Goal: Contribute content: Add original content to the website for others to see

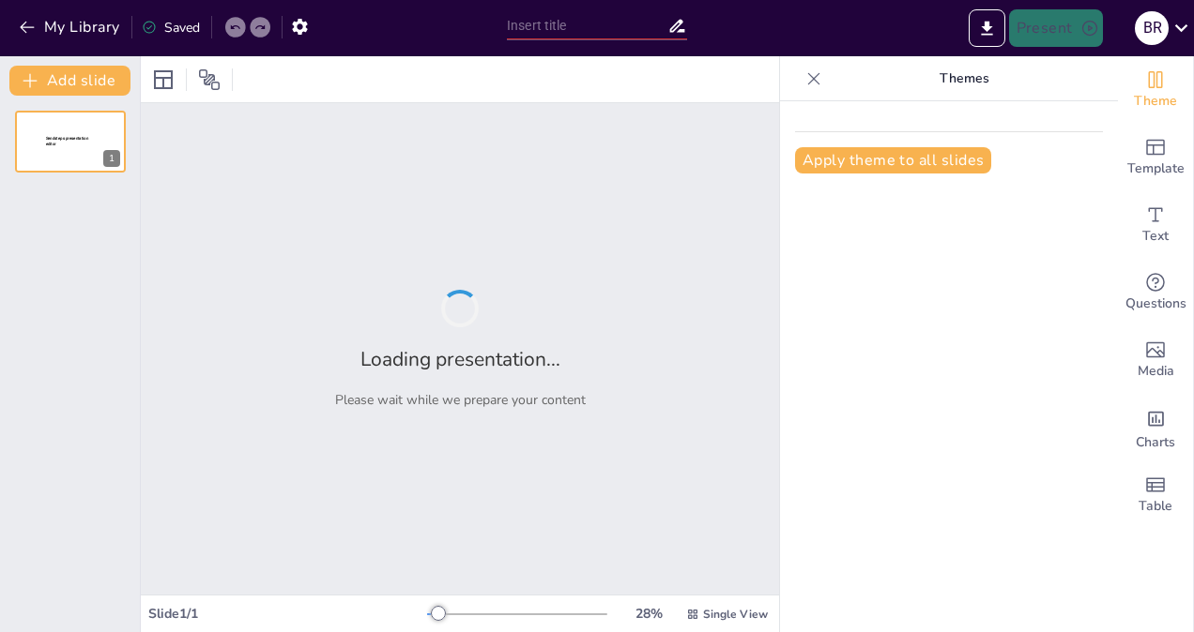
type input "Smartphone Penetration in [GEOGRAPHIC_DATA]: Current Trends and Future Outlook"
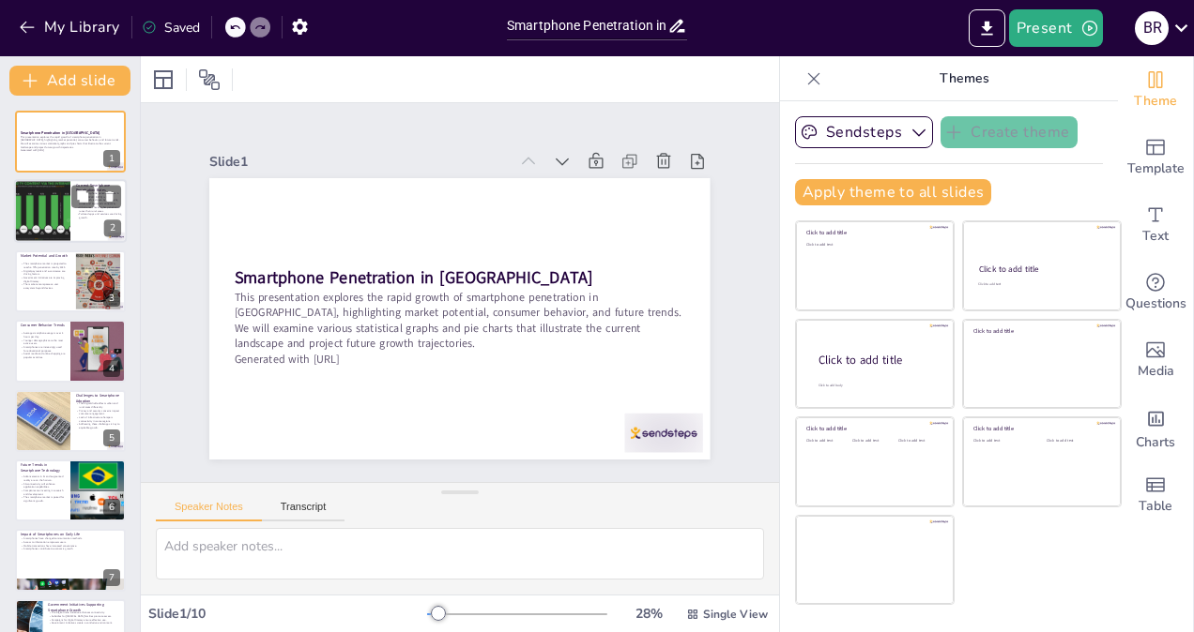
checkbox input "true"
click at [60, 218] on div at bounding box center [42, 212] width 113 height 64
type textarea "This figure illustrates the rapid adoption of smartphones across the country. T…"
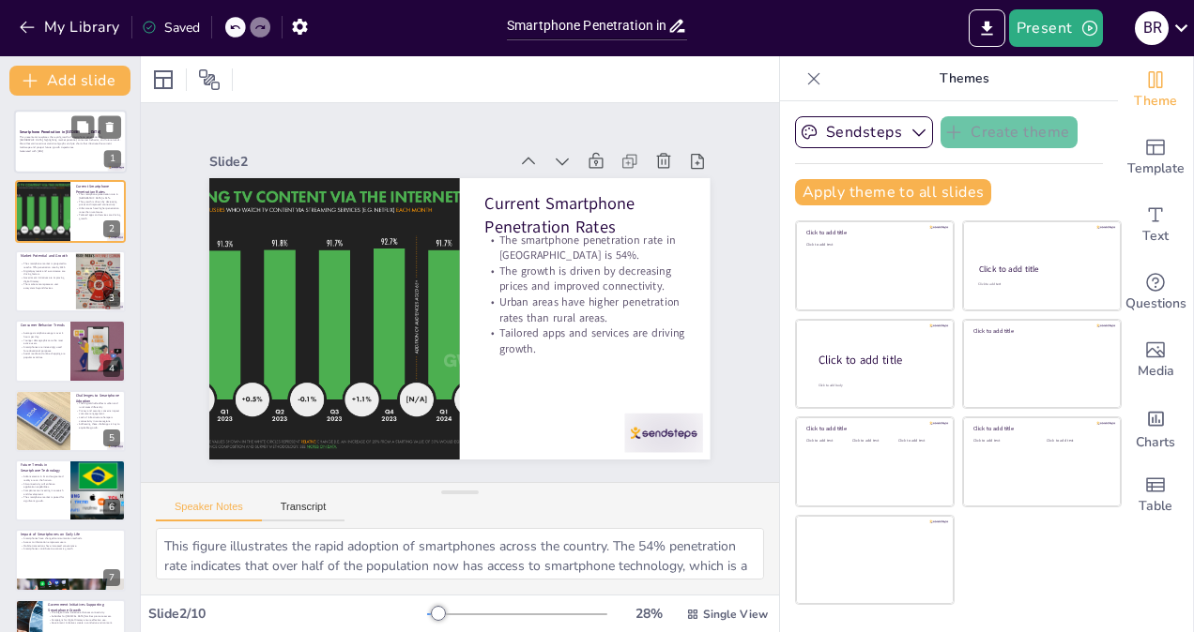
checkbox input "true"
click at [62, 138] on p "This presentation explores the rapid growth of smartphone penetration in [GEOGR…" at bounding box center [70, 142] width 101 height 14
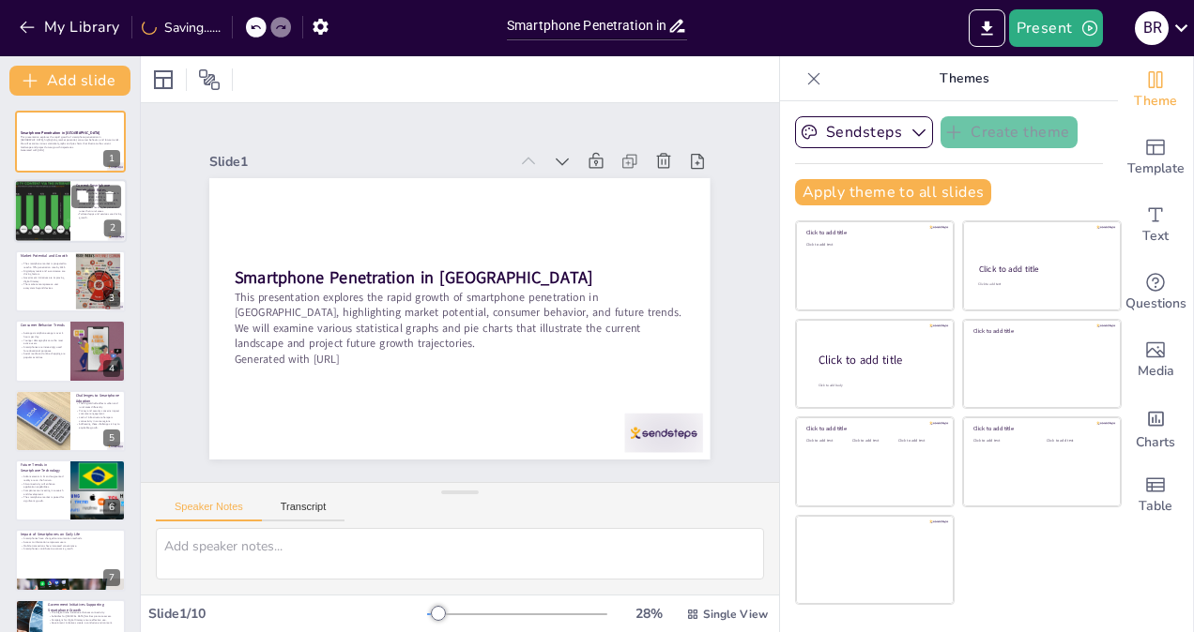
checkbox input "true"
click at [55, 214] on div at bounding box center [42, 212] width 113 height 64
type textarea "This figure illustrates the rapid adoption of smartphones across the country. T…"
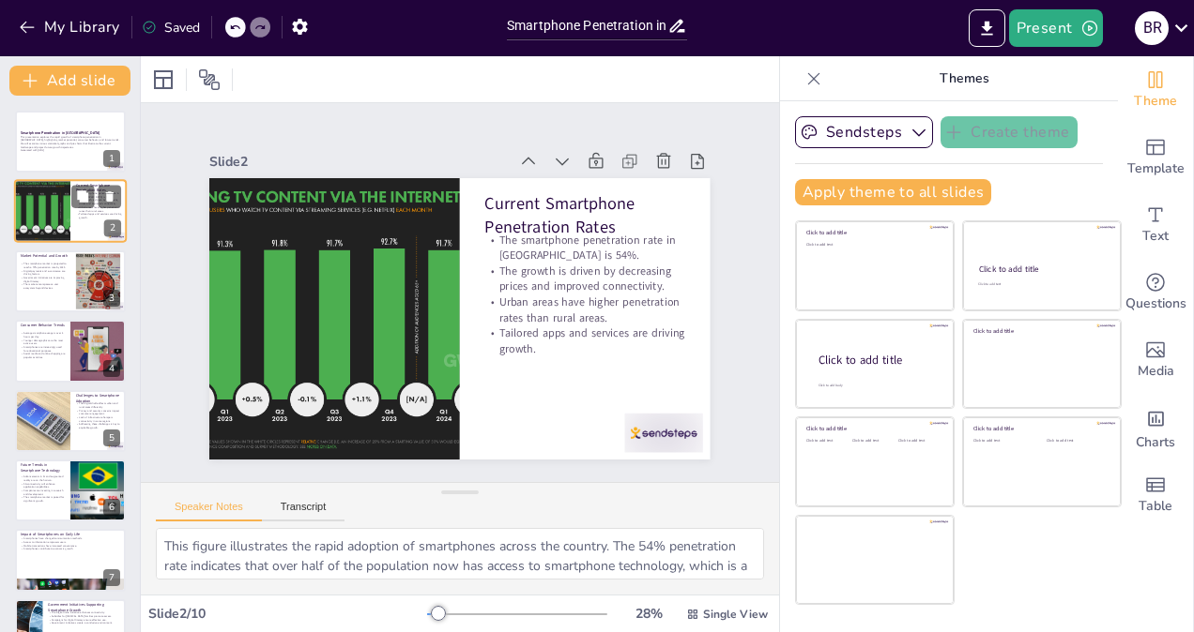
scroll to position [38, 0]
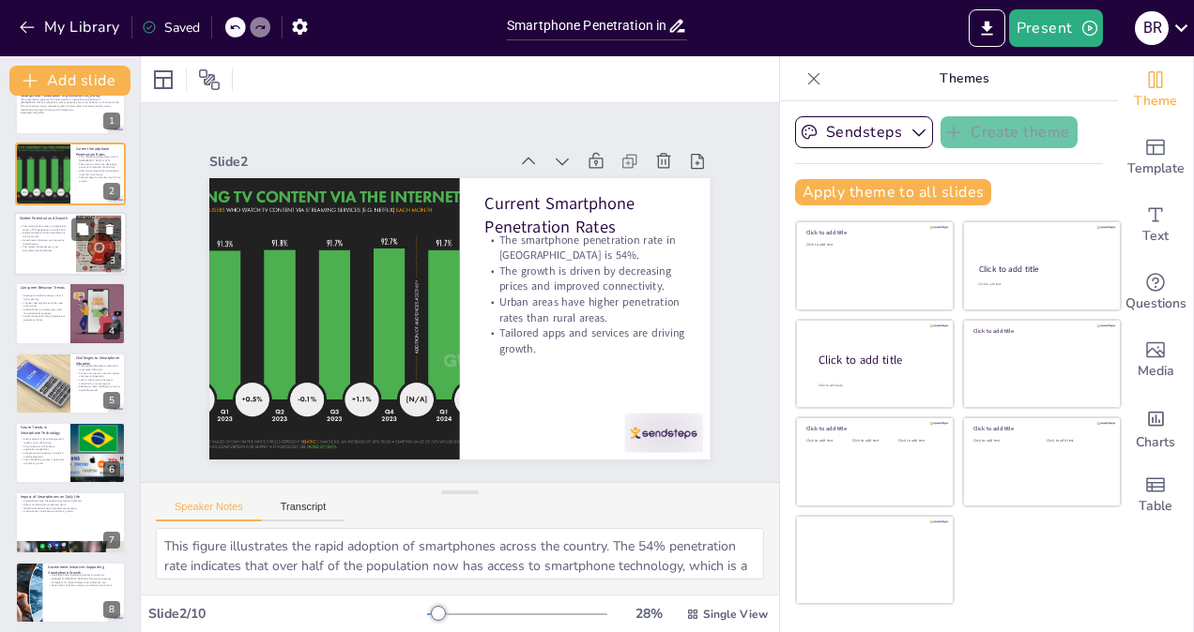
checkbox input "true"
click at [59, 253] on div at bounding box center [70, 244] width 113 height 64
type textarea "This projection indicates a robust growth trajectory for smartphone adoption in…"
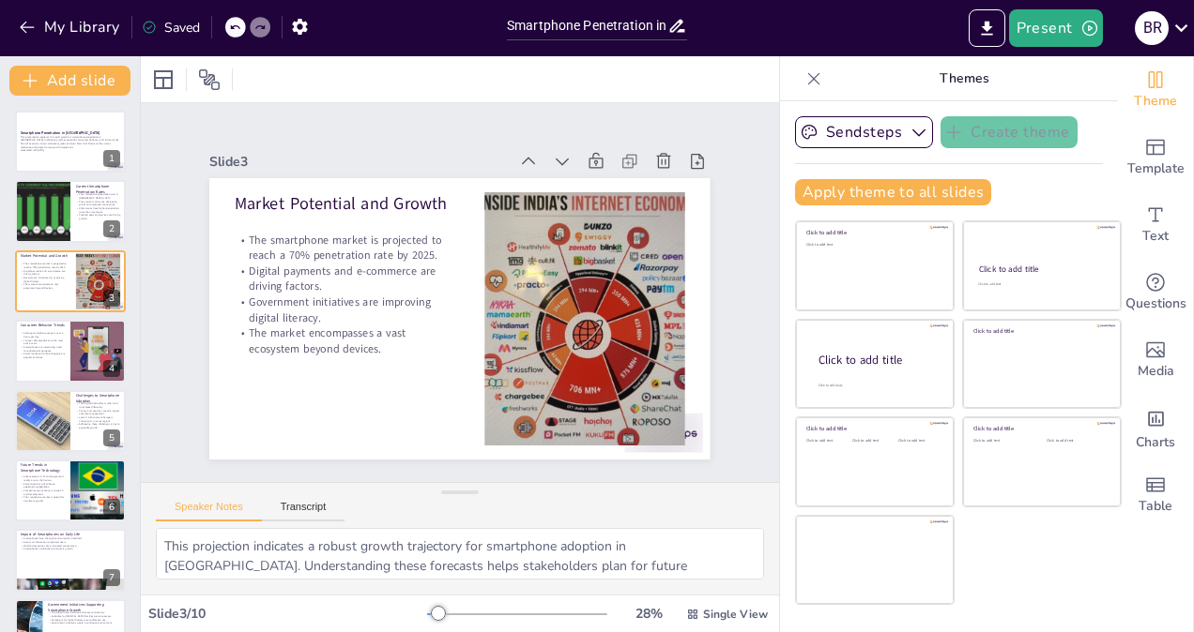
click at [68, 313] on div "Smartphone Penetration in [GEOGRAPHIC_DATA] This presentation explores the rapi…" at bounding box center [70, 456] width 140 height 691
checkbox input "true"
click at [77, 357] on div at bounding box center [98, 351] width 84 height 64
type textarea "This statistic underscores the significant role smartphones play in daily life.…"
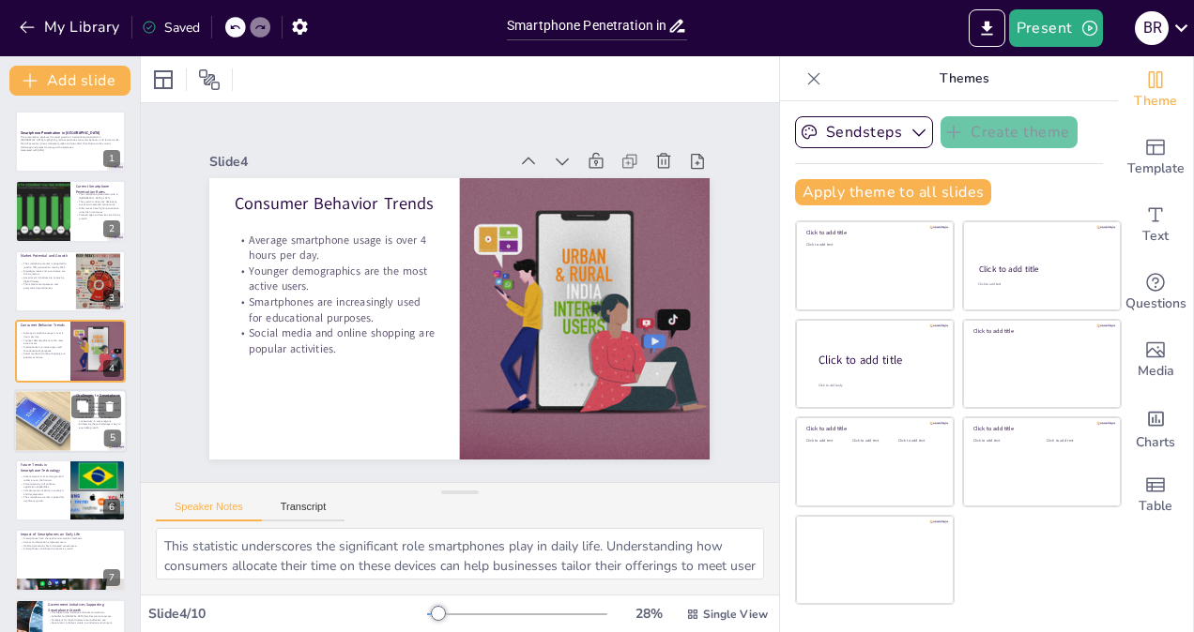
checkbox input "true"
click at [70, 422] on div at bounding box center [42, 421] width 84 height 64
type textarea "Addressing the digital divide is essential for ensuring that all segments of th…"
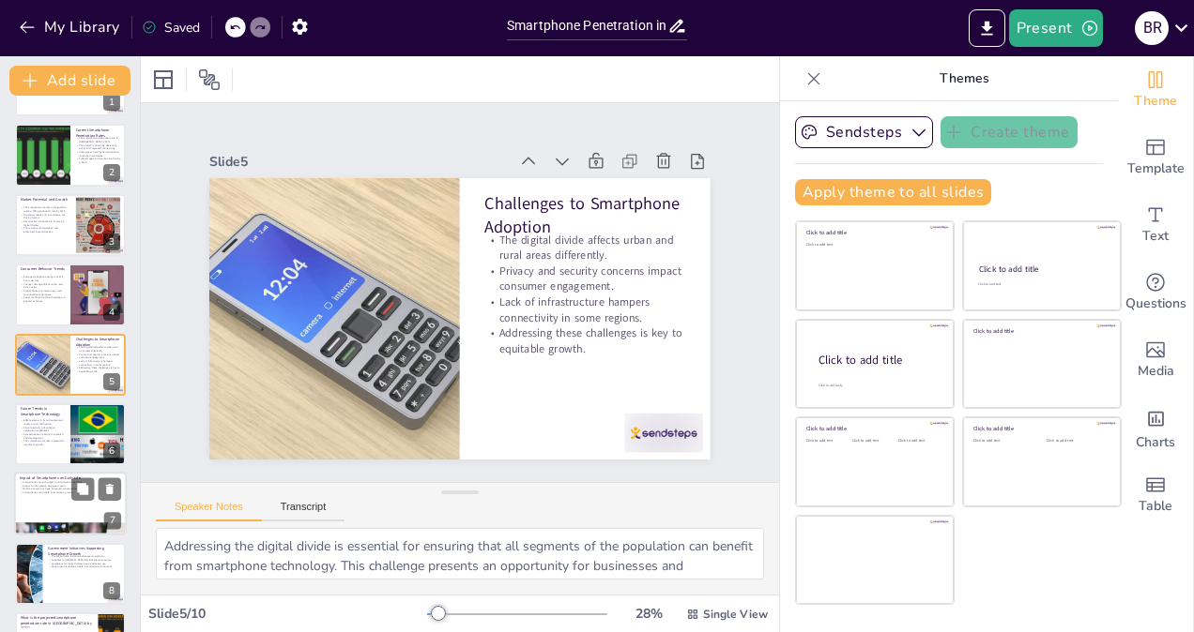
checkbox input "true"
click at [79, 522] on div at bounding box center [70, 505] width 113 height 64
type textarea "The shift in communication patterns due to smartphones is profound. Understandi…"
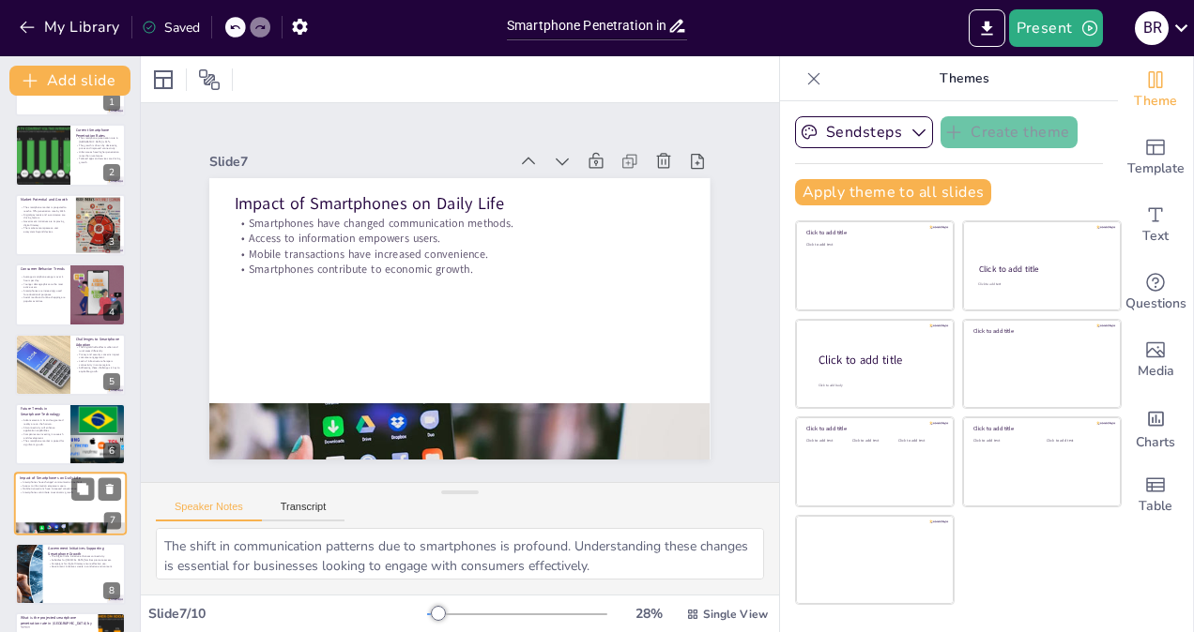
scroll to position [184, 0]
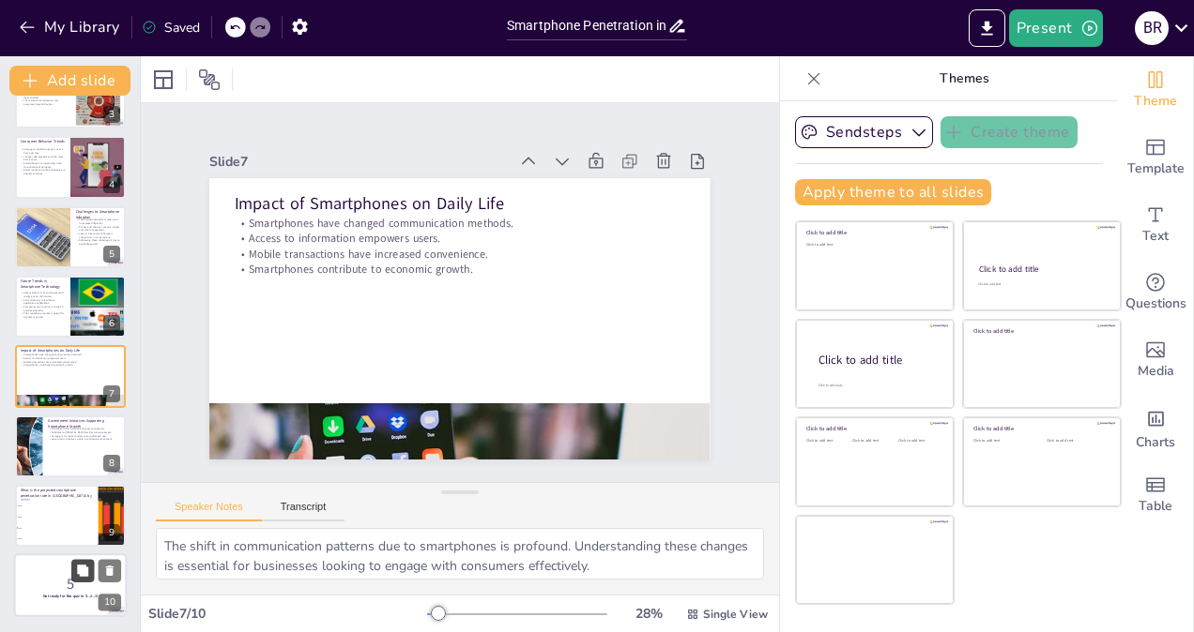
checkbox input "true"
click at [72, 579] on button at bounding box center [82, 571] width 23 height 23
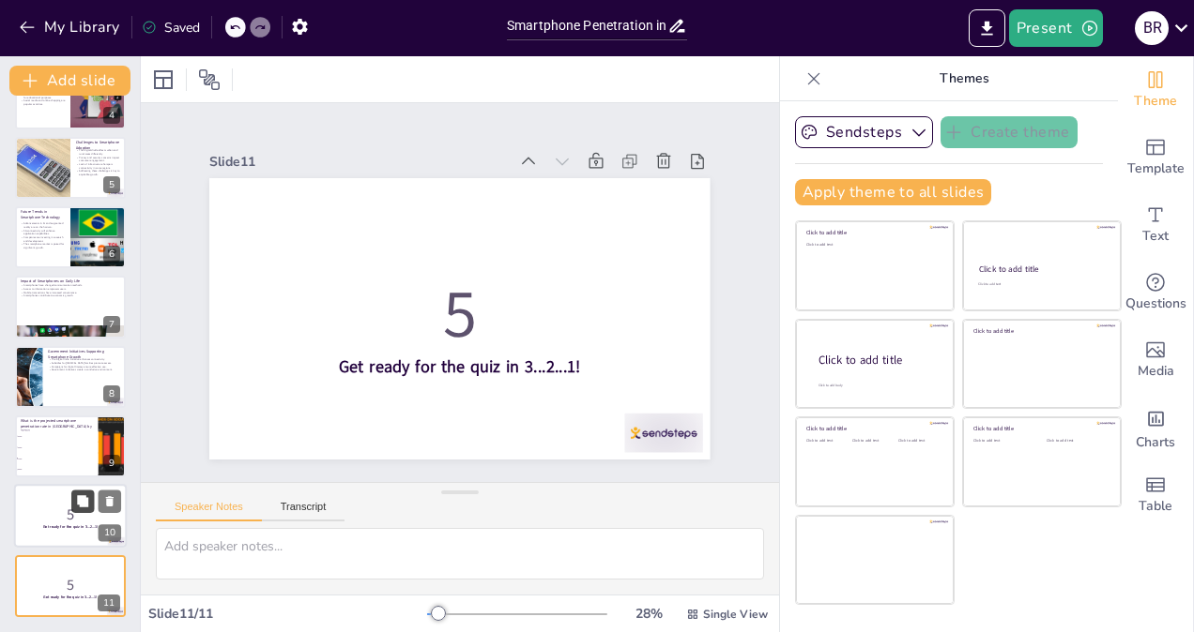
click at [71, 505] on button at bounding box center [82, 502] width 23 height 23
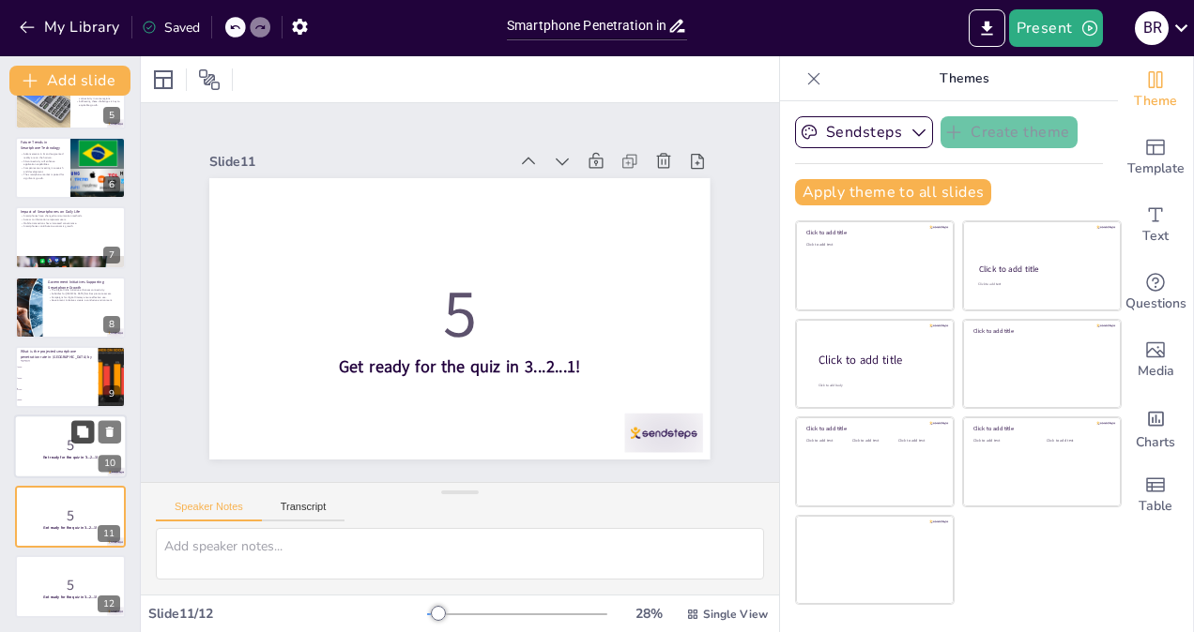
click at [77, 428] on icon at bounding box center [82, 432] width 11 height 11
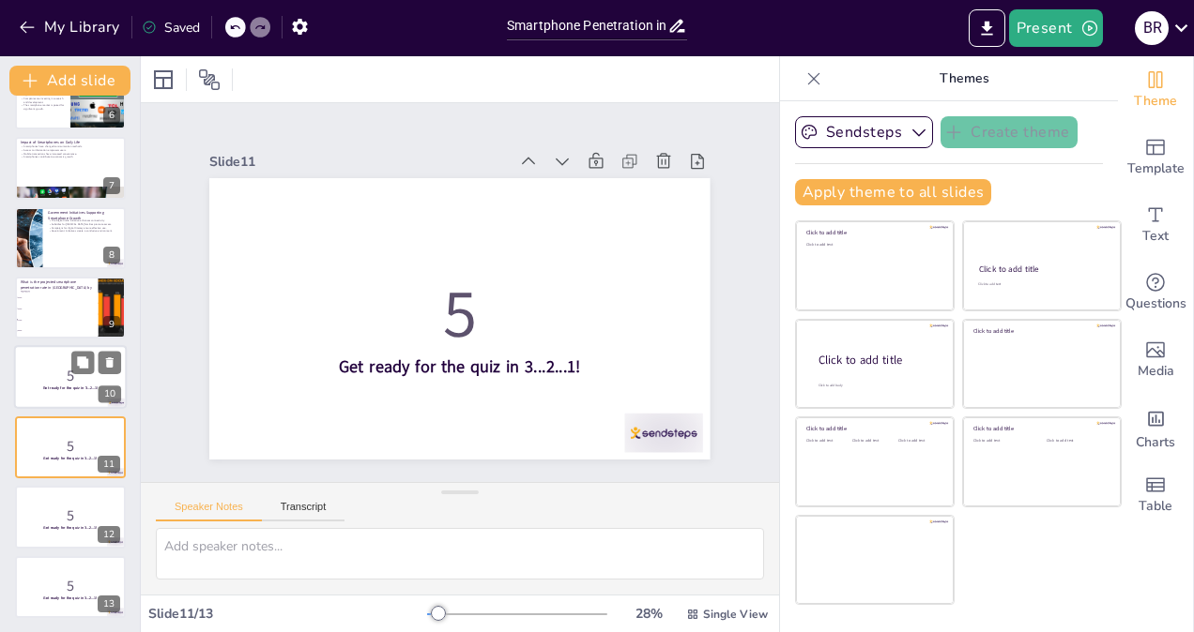
click at [81, 383] on p "5" at bounding box center [70, 376] width 101 height 21
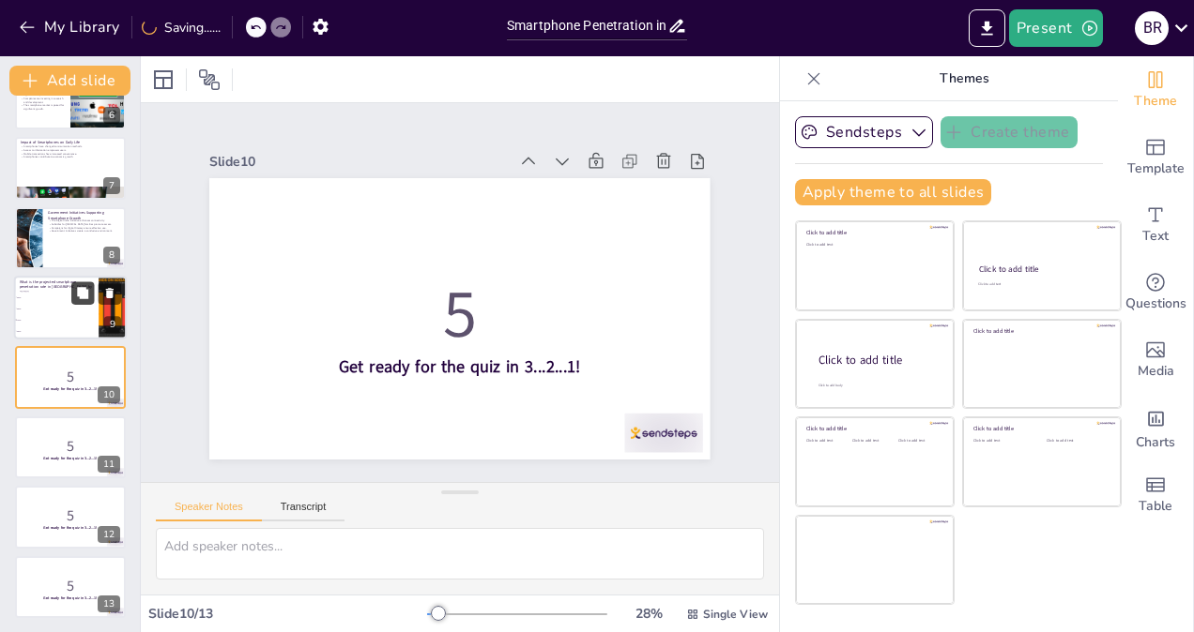
checkbox input "true"
click at [73, 300] on button at bounding box center [82, 292] width 23 height 23
type textarea "The correct answer is 70%, as mentioned in the slide titled "Market Potential a…"
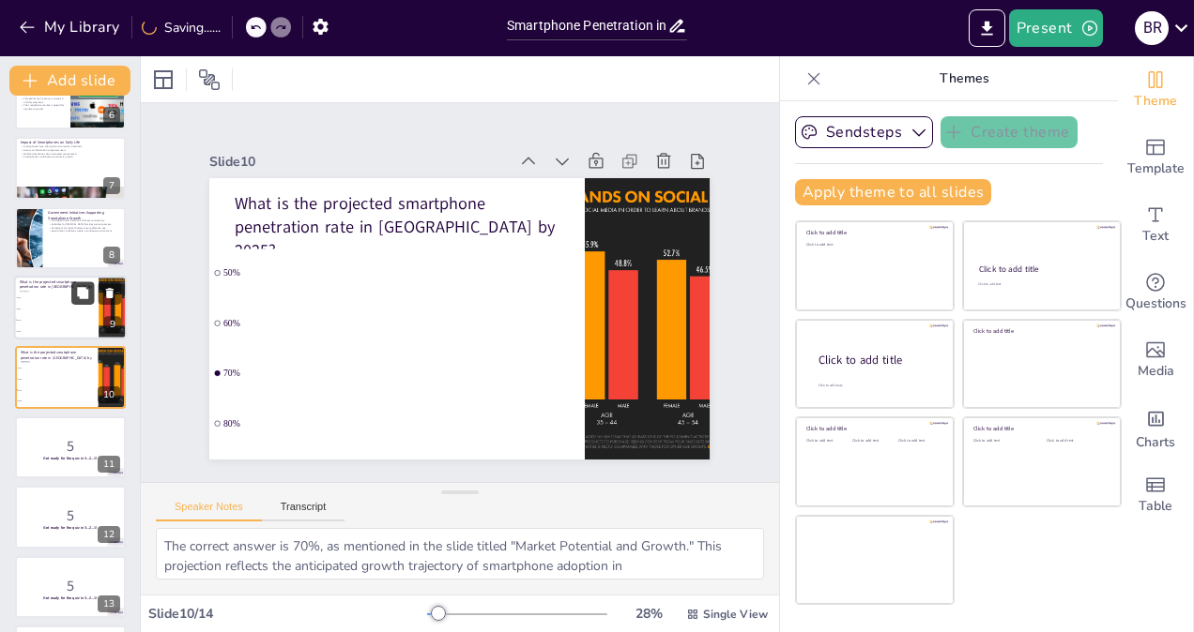
scroll to position [405, 0]
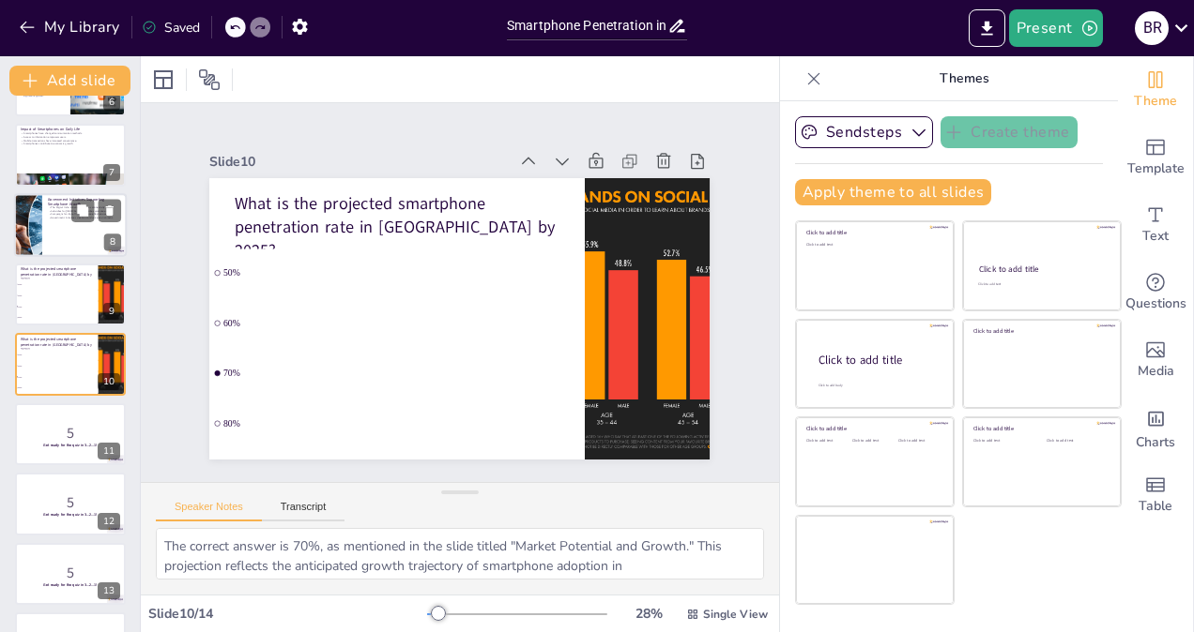
checkbox input "true"
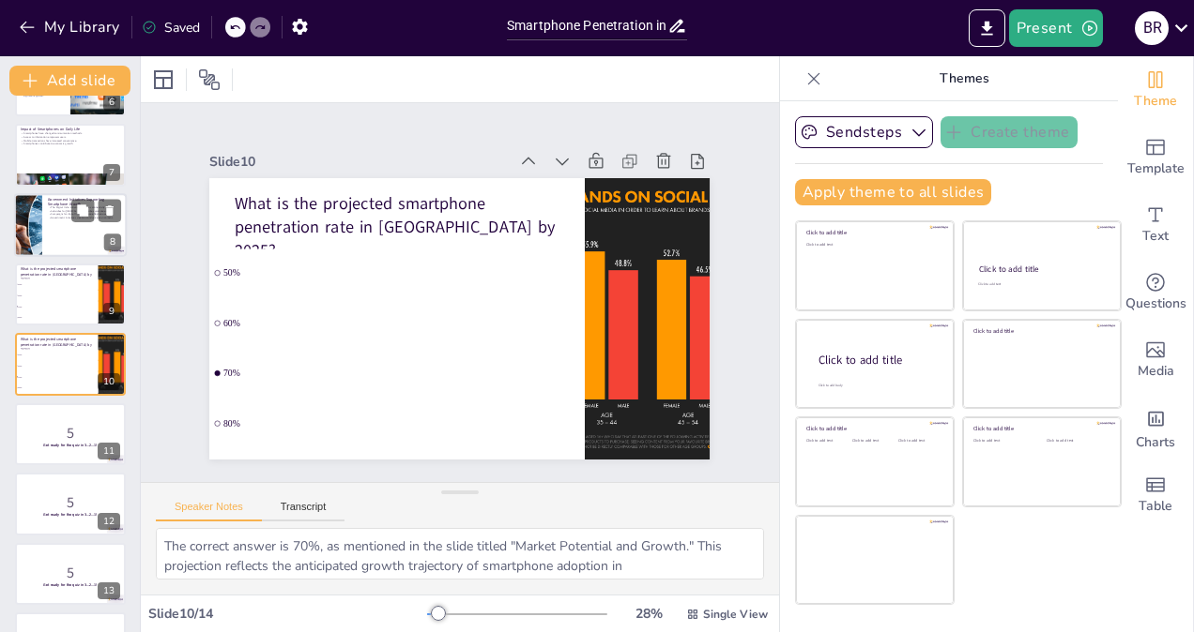
checkbox input "true"
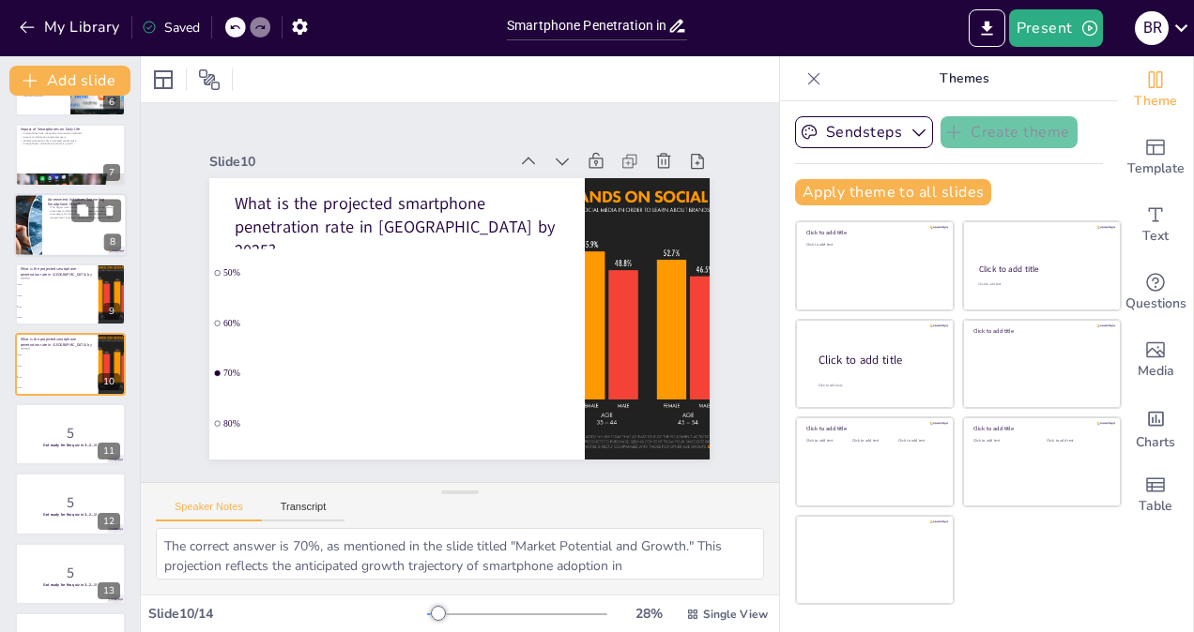
checkbox input "true"
click at [71, 225] on div at bounding box center [70, 225] width 113 height 64
type textarea "The Digital India initiative is a significant effort by the government to impro…"
checkbox input "true"
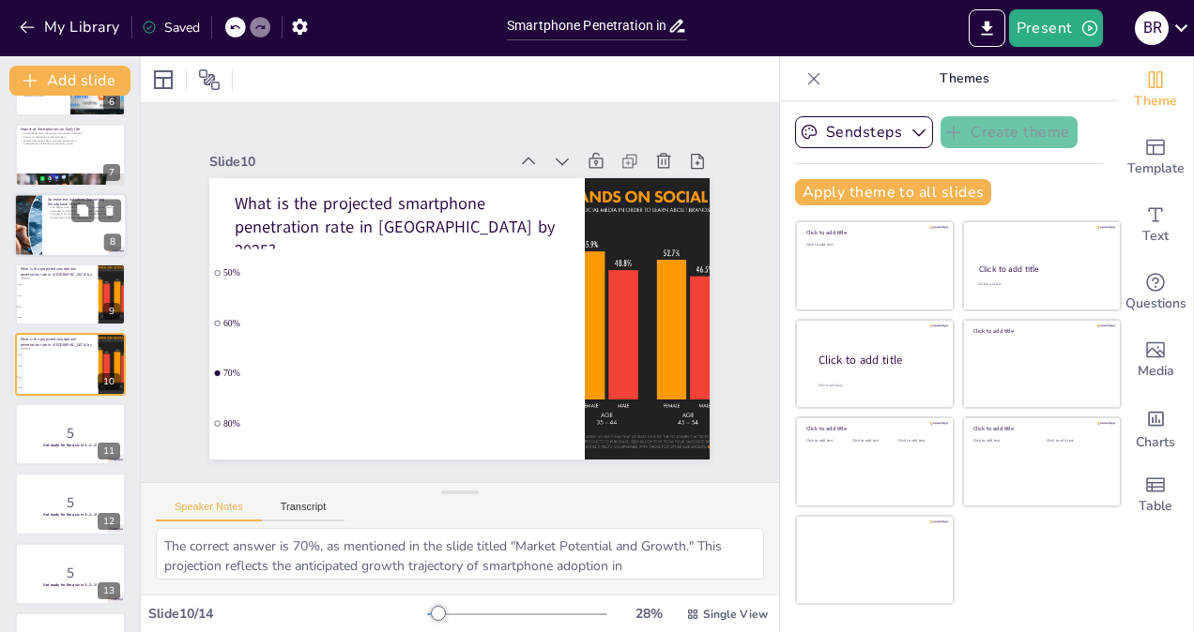
checkbox input "true"
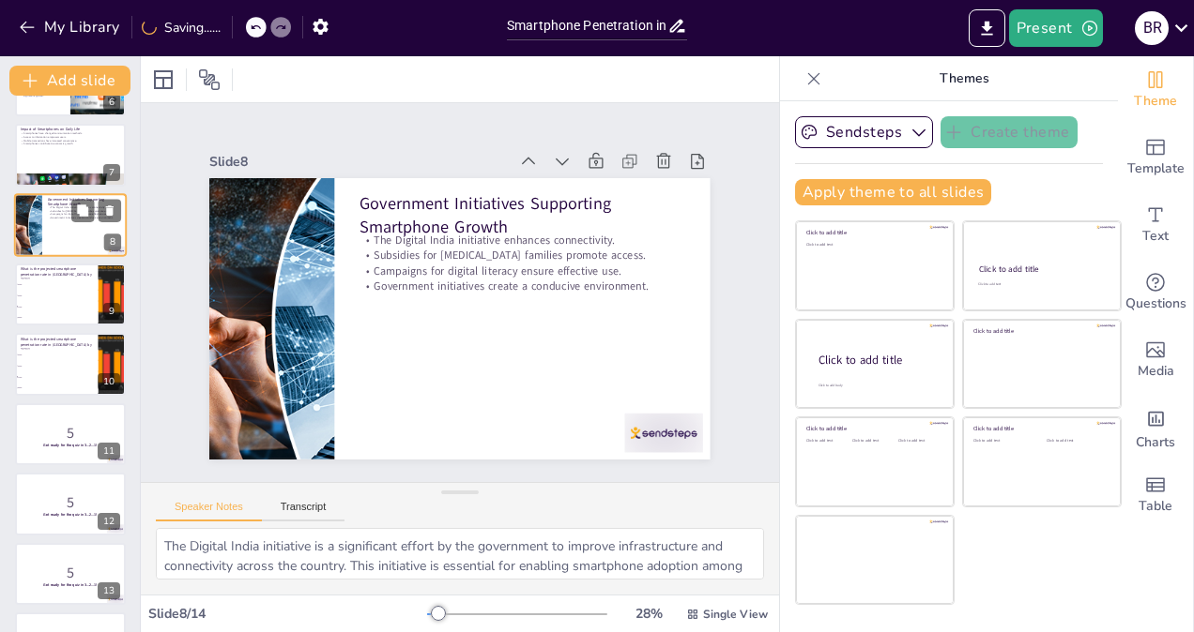
scroll to position [266, 0]
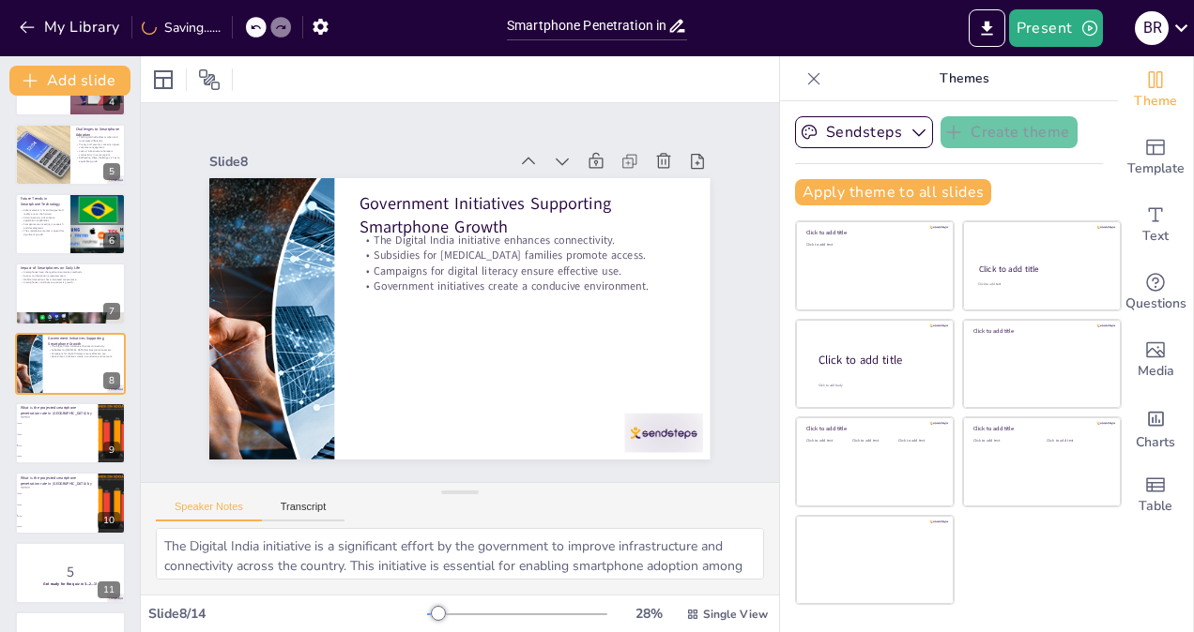
checkbox input "true"
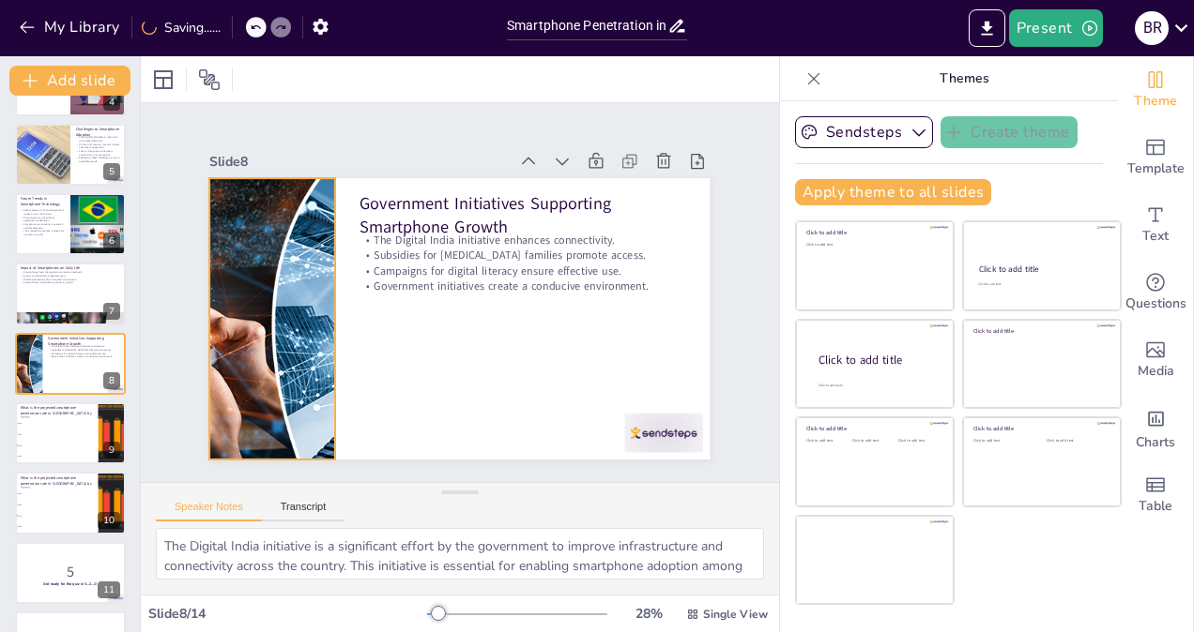
checkbox input "true"
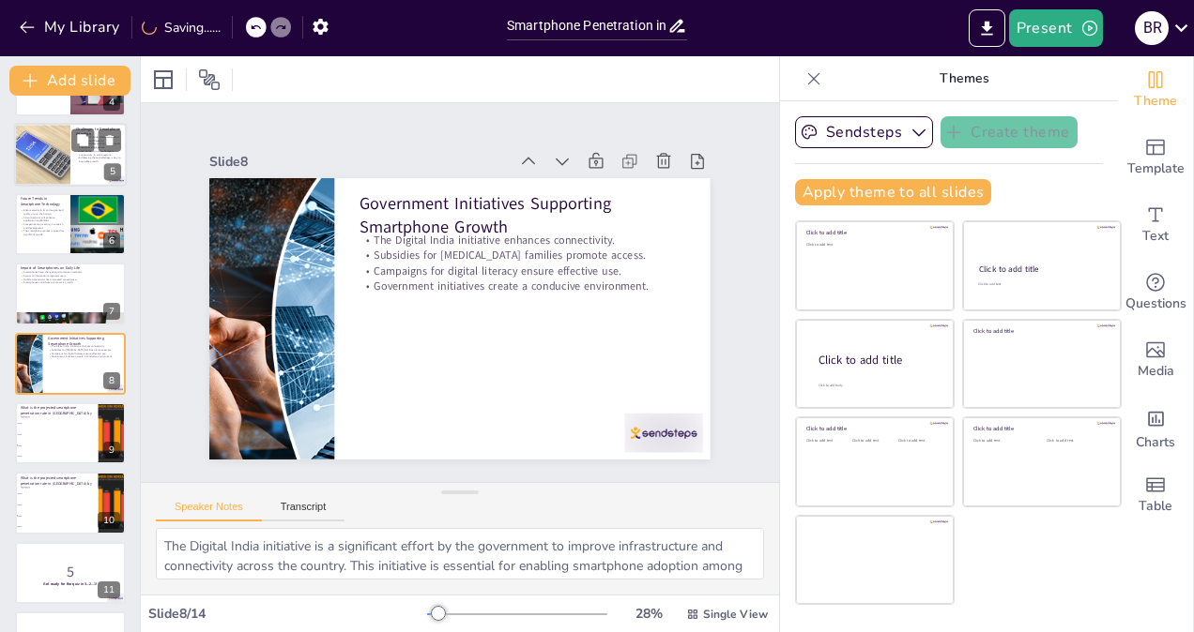
checkbox input "true"
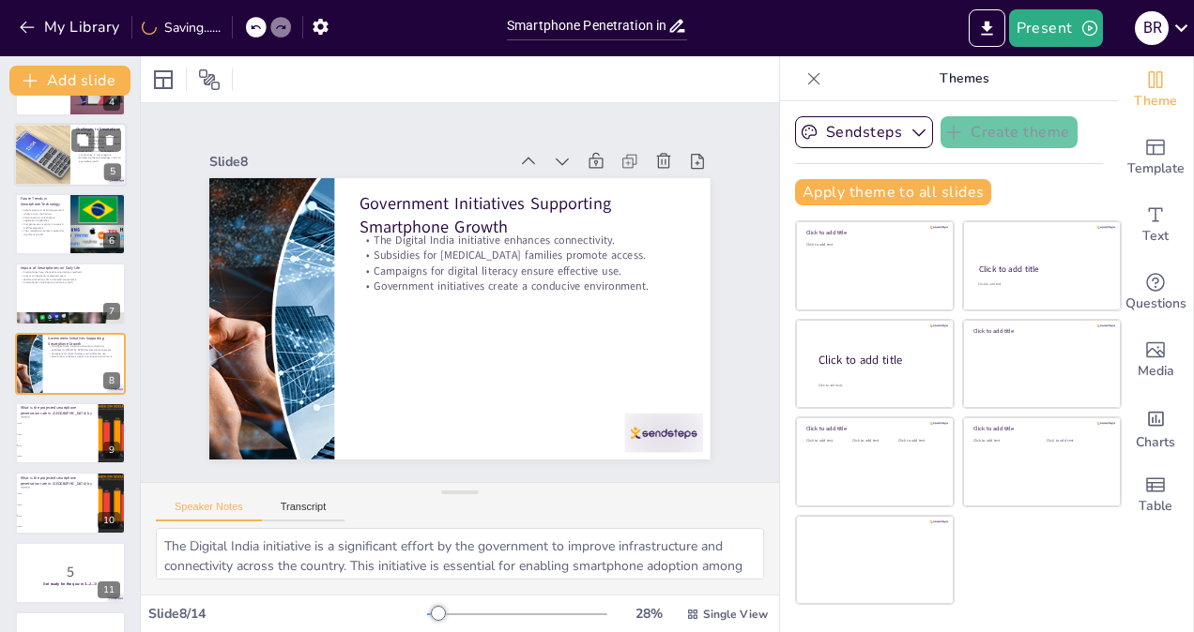
checkbox input "true"
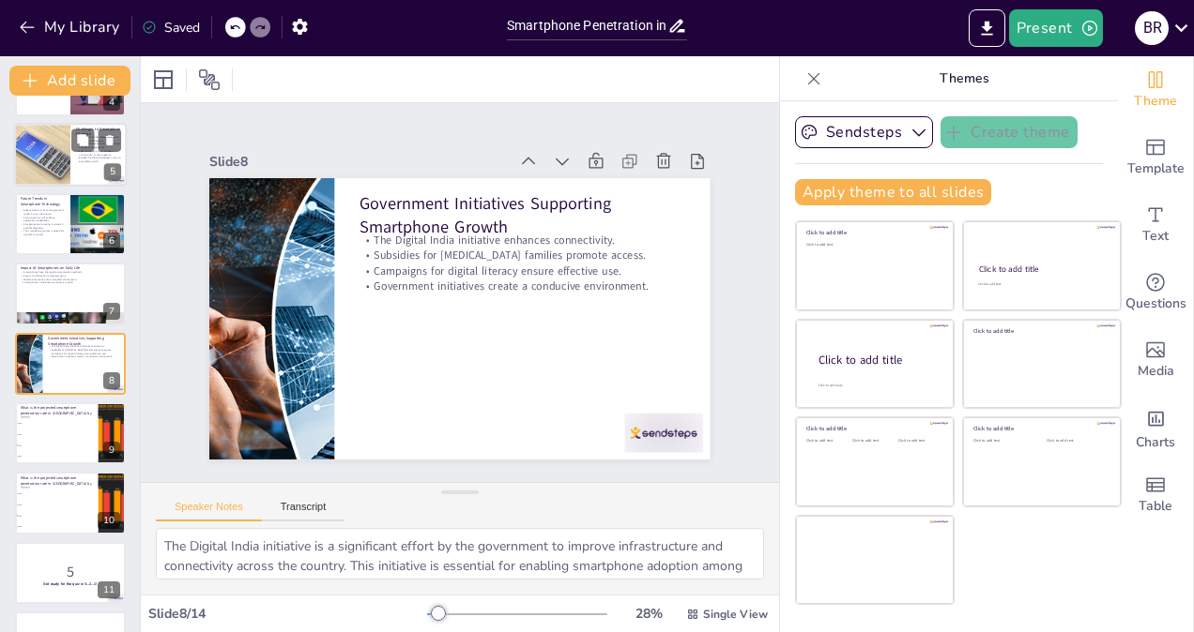
checkbox input "true"
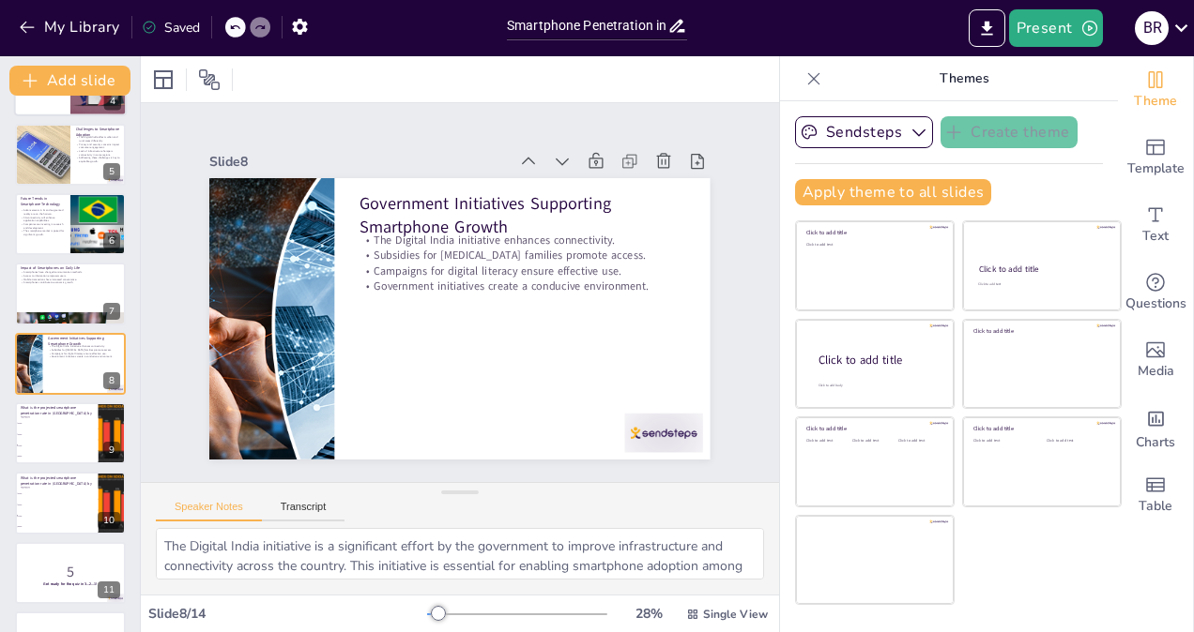
checkbox input "true"
